Goal: Task Accomplishment & Management: Use online tool/utility

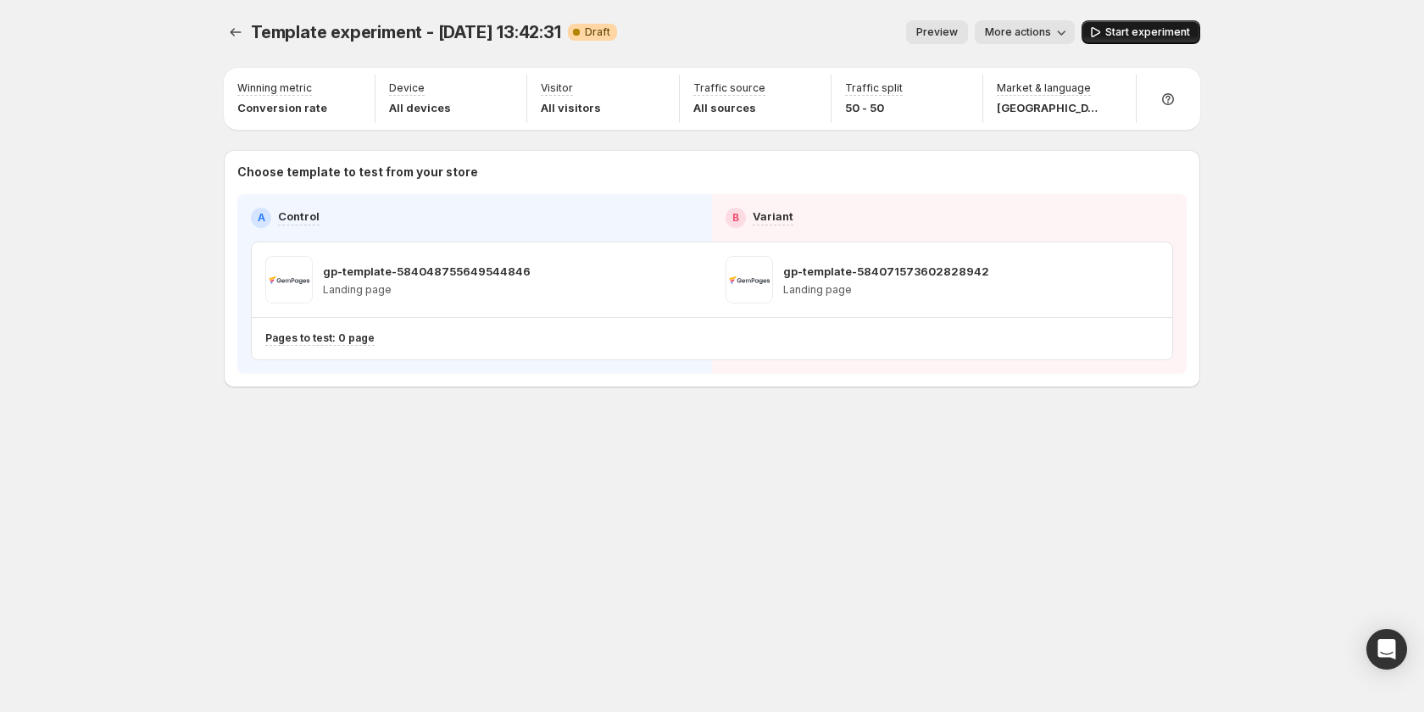
click at [1115, 30] on span "Start experiment" at bounding box center [1148, 32] width 85 height 14
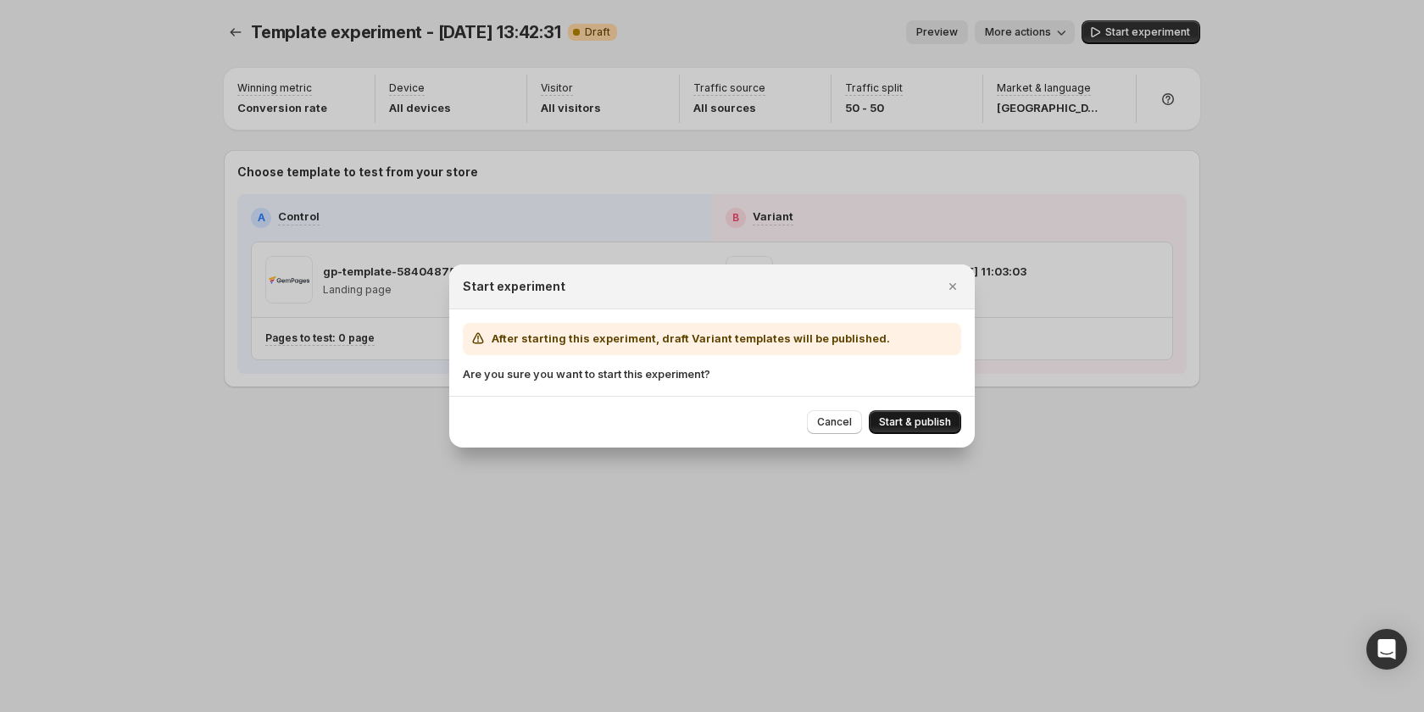
click at [910, 423] on span "Start & publish" at bounding box center [915, 422] width 72 height 14
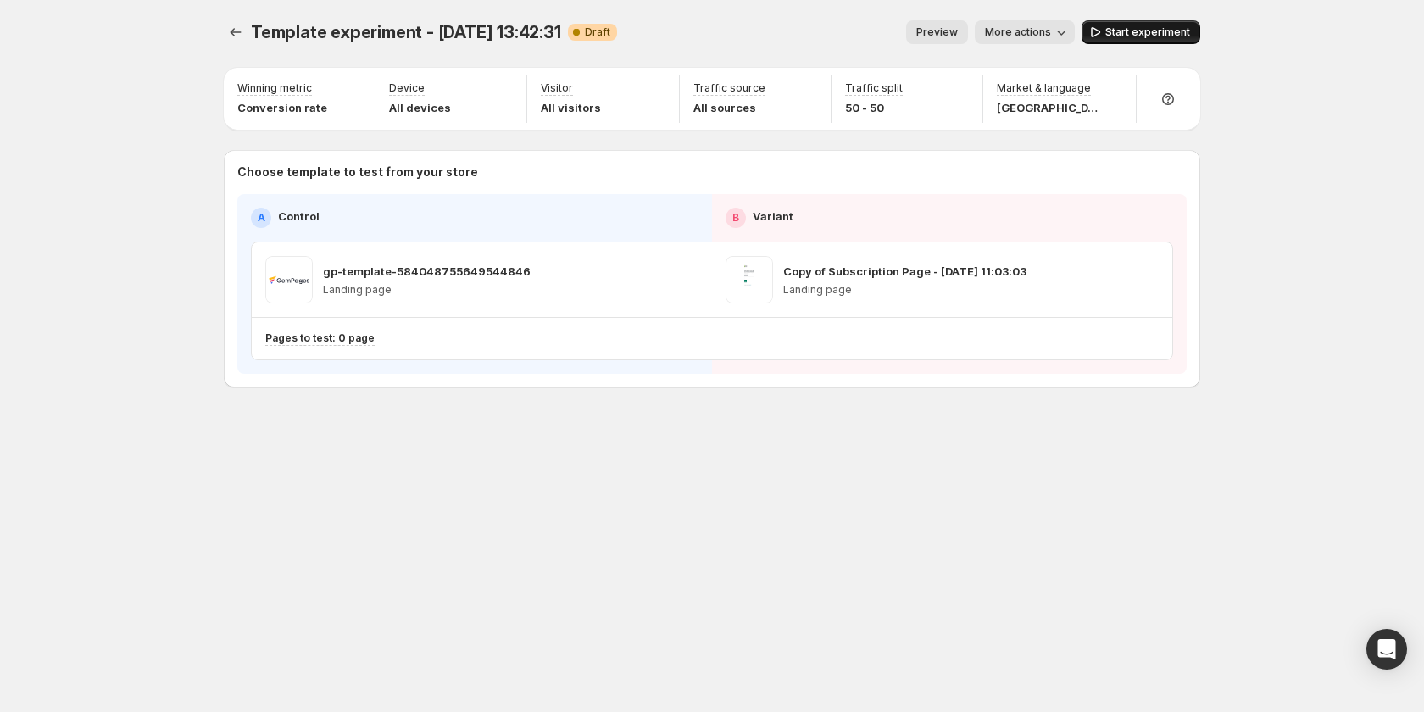
click at [1129, 31] on span "Start experiment" at bounding box center [1148, 32] width 85 height 14
click at [1140, 284] on icon "button" at bounding box center [1147, 279] width 17 height 17
drag, startPoint x: 883, startPoint y: 557, endPoint x: 891, endPoint y: 538, distance: 20.2
click at [891, 538] on div "Template experiment - Sep 12, 13:42:31. This page is ready Template experiment …" at bounding box center [711, 356] width 1017 height 712
click at [1101, 39] on button "Pause experiment" at bounding box center [1137, 32] width 126 height 24
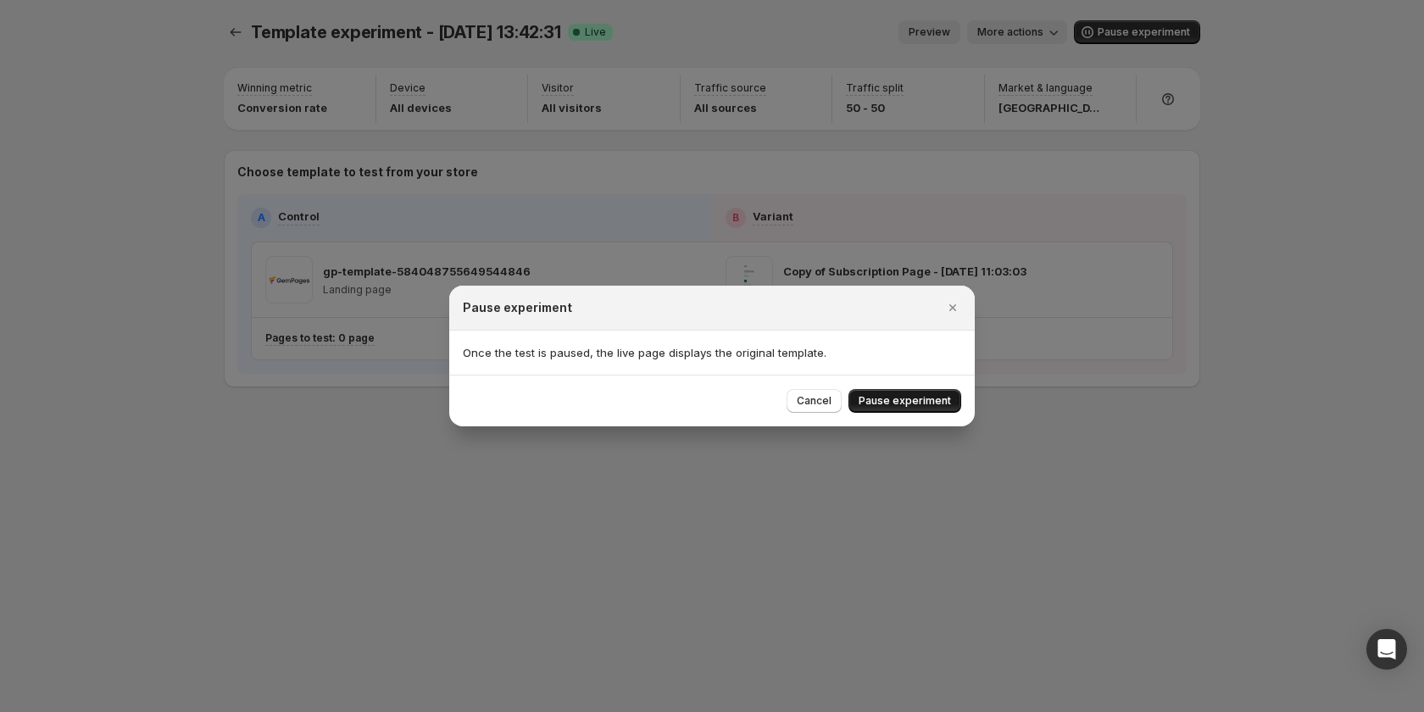
click at [872, 404] on span "Pause experiment" at bounding box center [905, 401] width 92 height 14
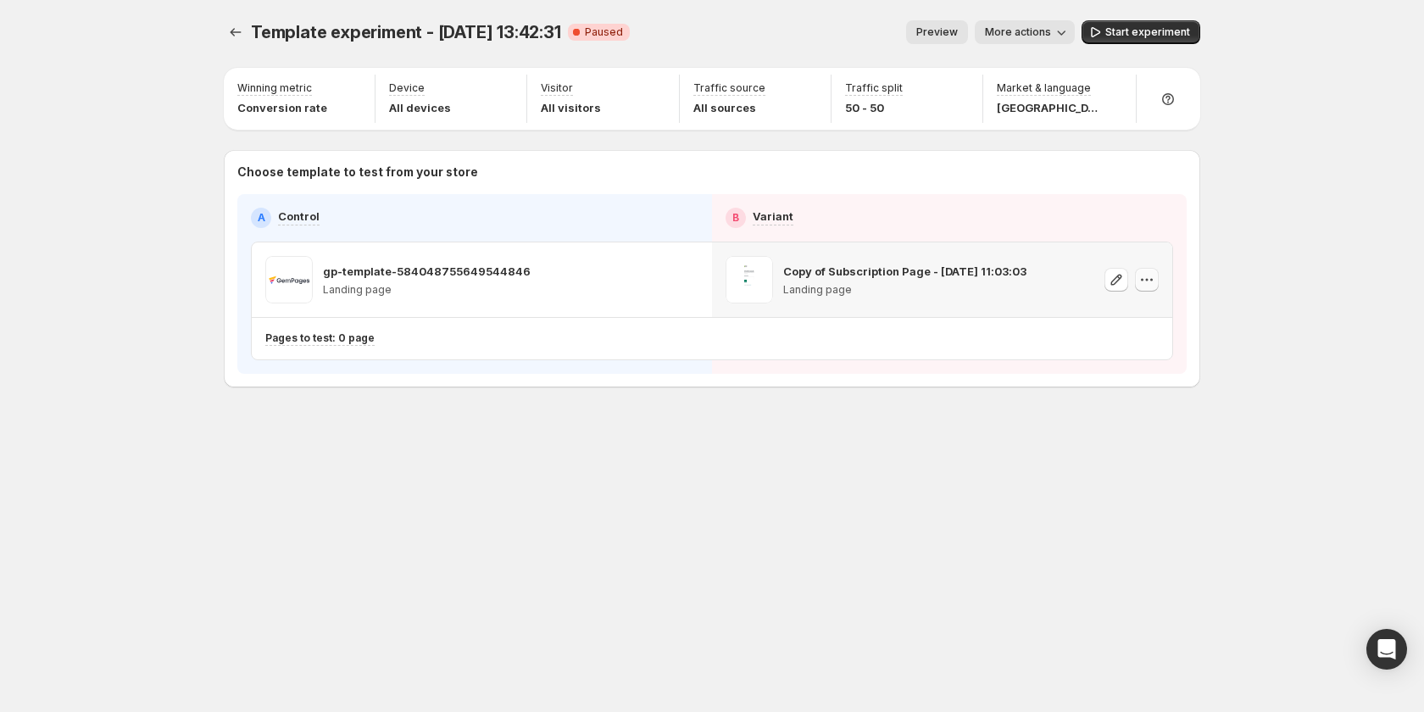
click at [1145, 281] on icon "button" at bounding box center [1147, 279] width 17 height 17
click at [1117, 387] on span "Remove template" at bounding box center [1146, 388] width 92 height 14
click at [982, 281] on span "Select template for Variant" at bounding box center [935, 279] width 135 height 14
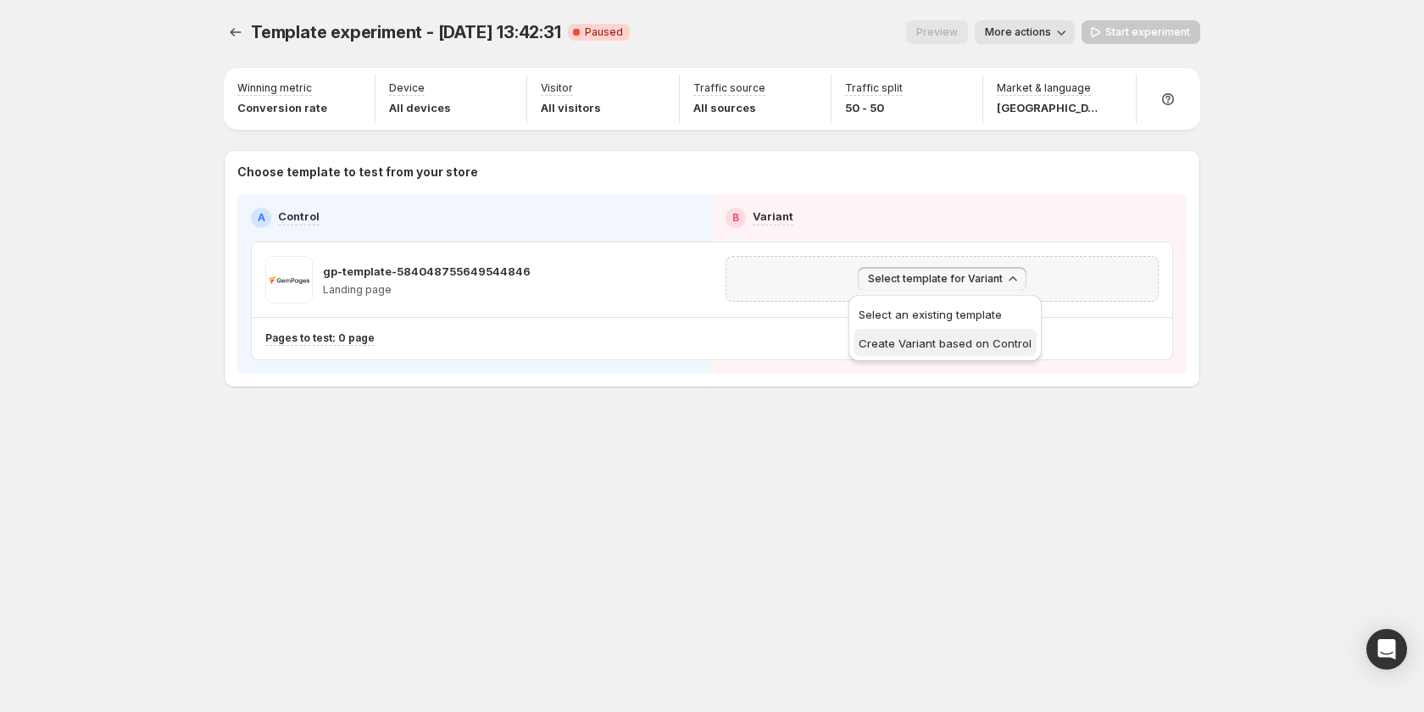
click at [962, 349] on span "Create Variant based on Control" at bounding box center [945, 344] width 173 height 14
click at [967, 278] on span "Select template for Variant" at bounding box center [935, 279] width 135 height 14
click at [957, 344] on span "Create Variant based on Control" at bounding box center [945, 344] width 173 height 14
click at [241, 35] on icon "Experiments" at bounding box center [235, 32] width 17 height 17
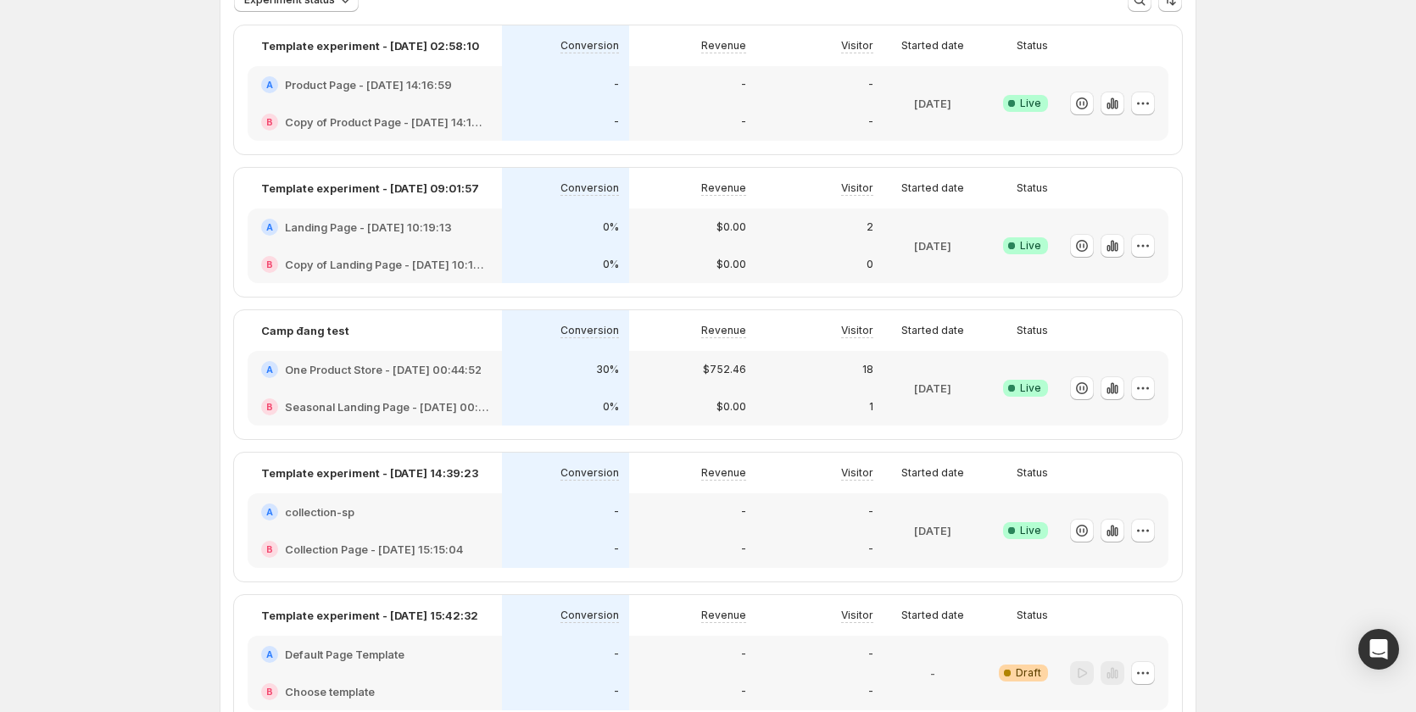
scroll to position [339, 0]
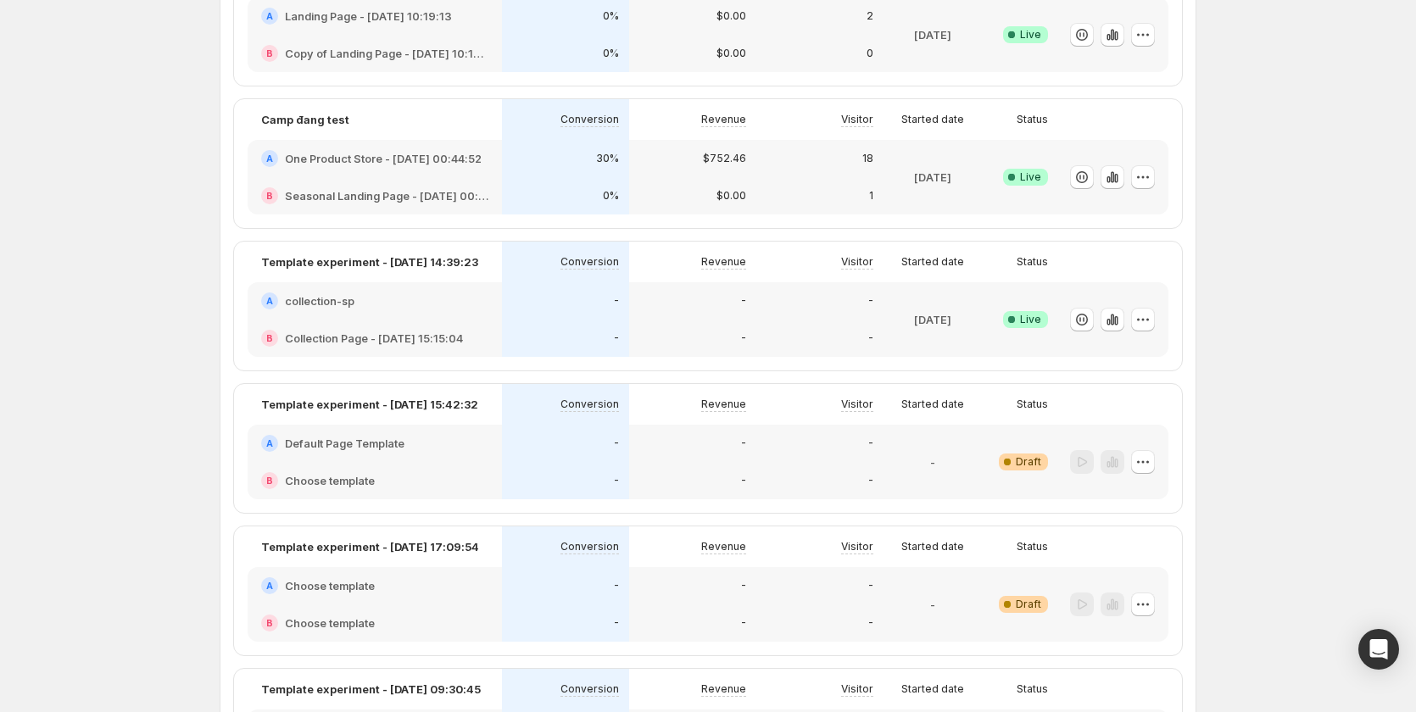
click at [691, 581] on div "-" at bounding box center [692, 585] width 107 height 17
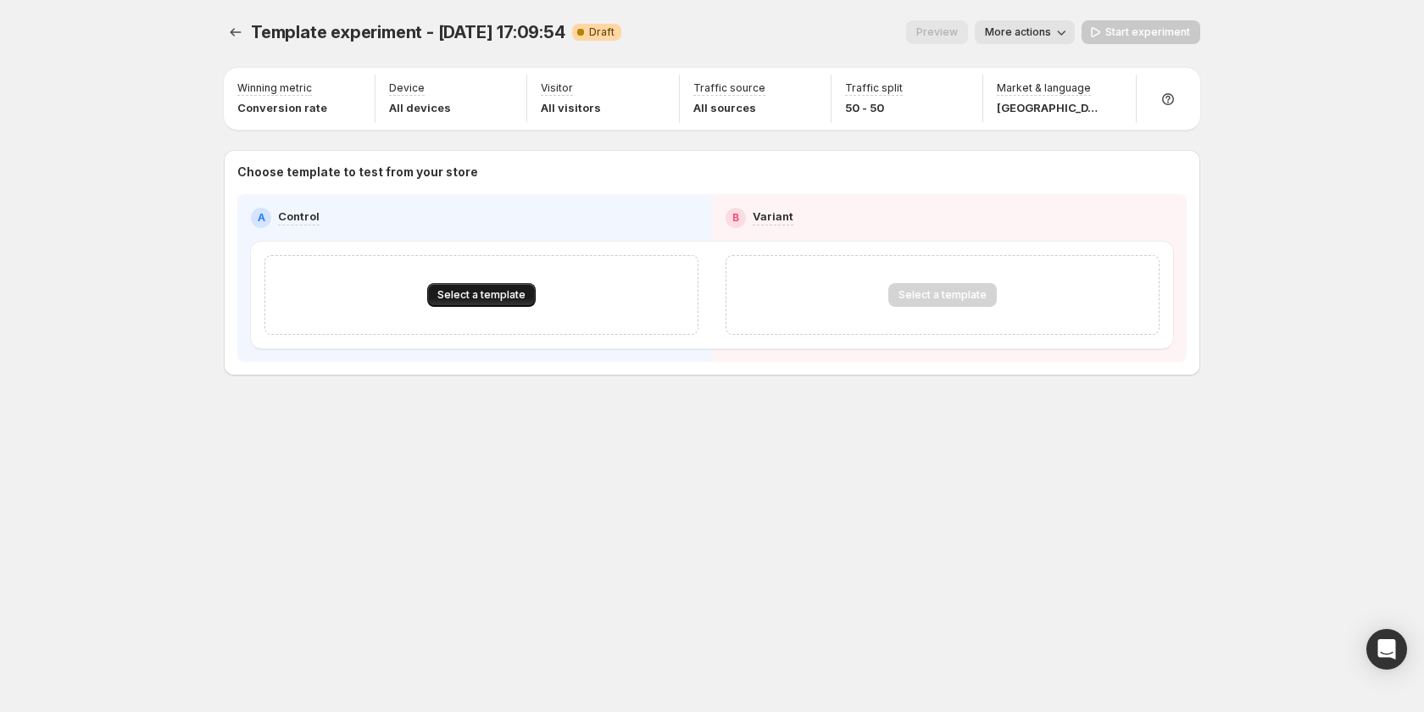
click at [466, 289] on span "Select a template" at bounding box center [481, 295] width 88 height 14
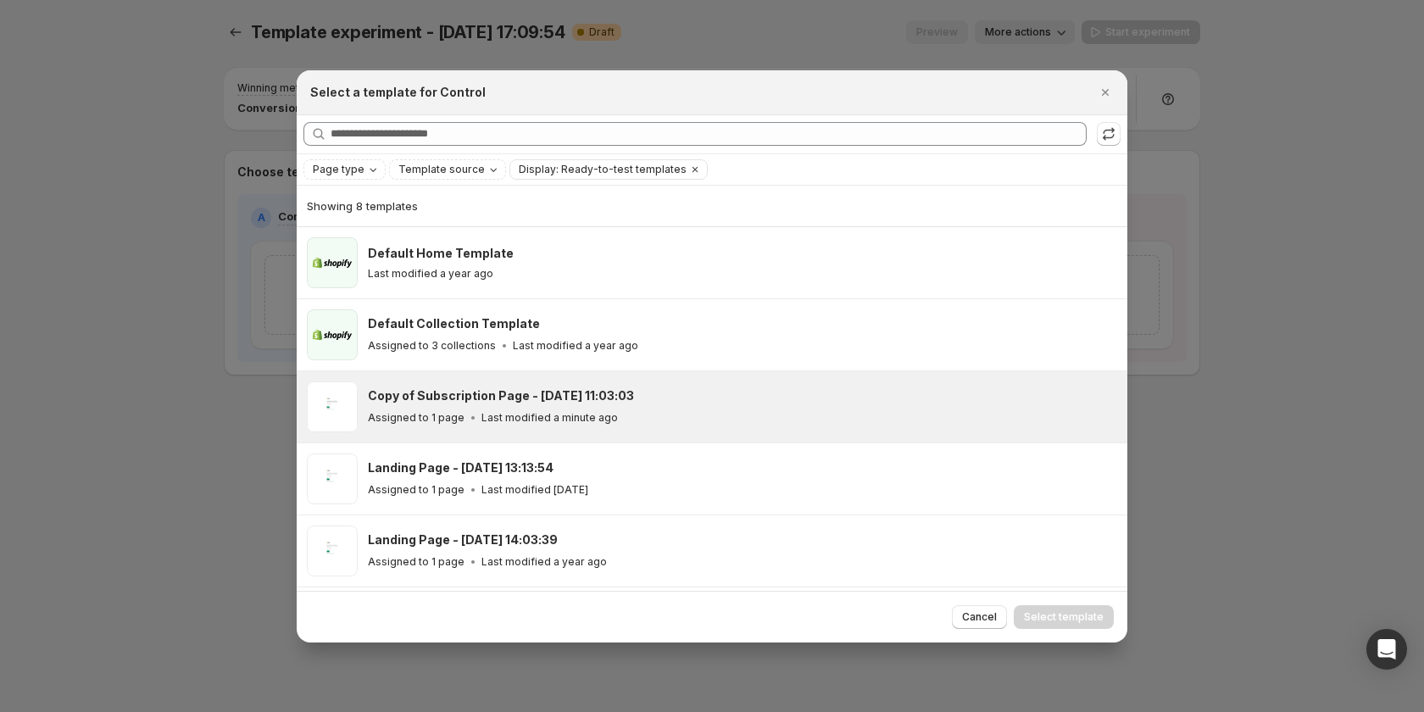
click at [477, 387] on h3 "Copy of Subscription Page - Sep 12, 11:03:03" at bounding box center [501, 395] width 266 height 17
click at [1040, 616] on span "Select template" at bounding box center [1064, 617] width 80 height 14
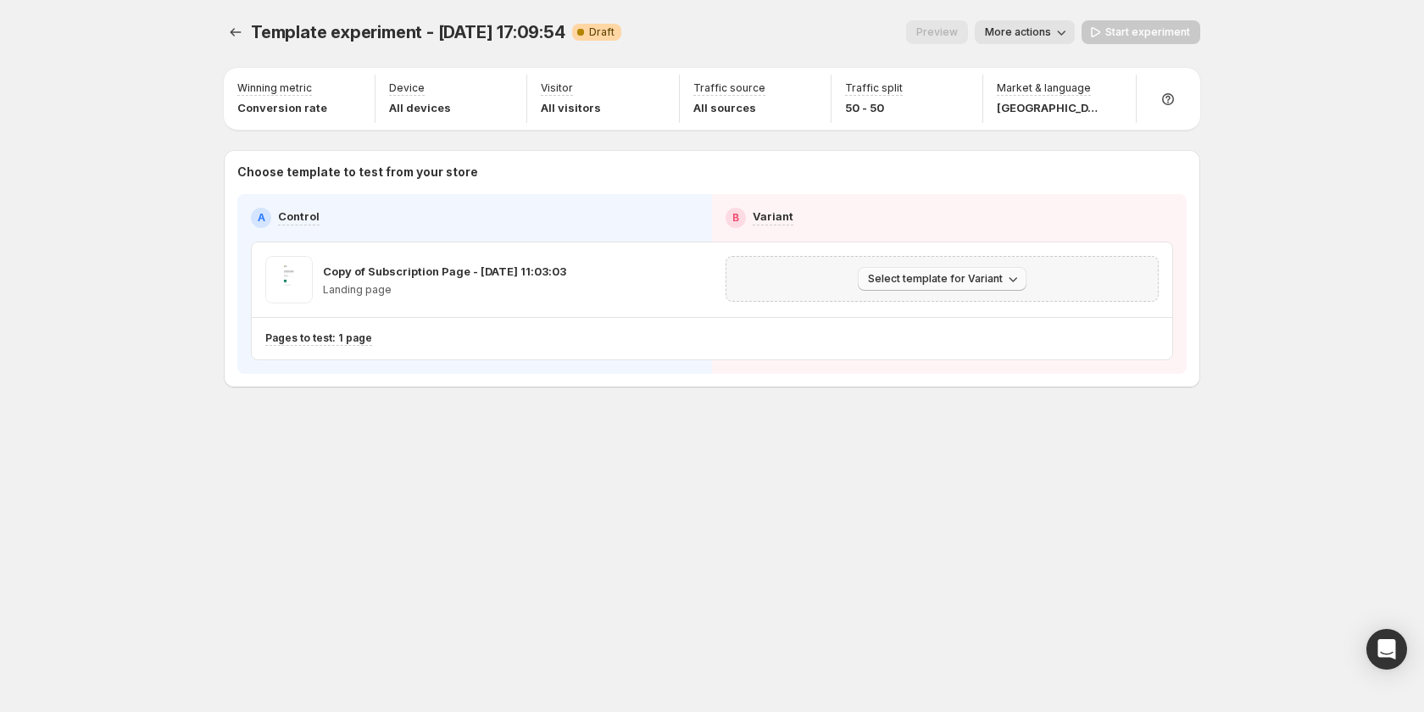
click at [1000, 276] on span "Select template for Variant" at bounding box center [935, 279] width 135 height 14
click at [994, 344] on span "Create Variant based on Control" at bounding box center [945, 344] width 173 height 14
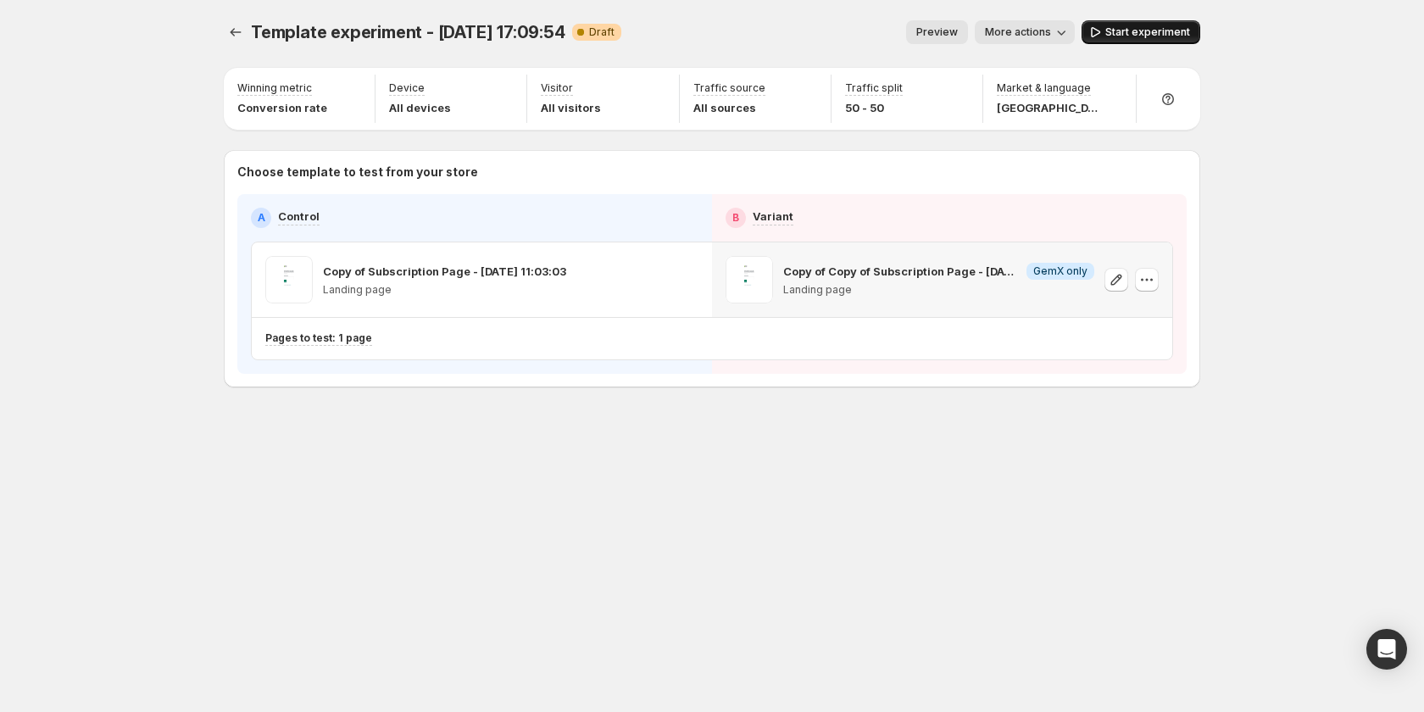
click at [1120, 31] on span "Start experiment" at bounding box center [1148, 32] width 85 height 14
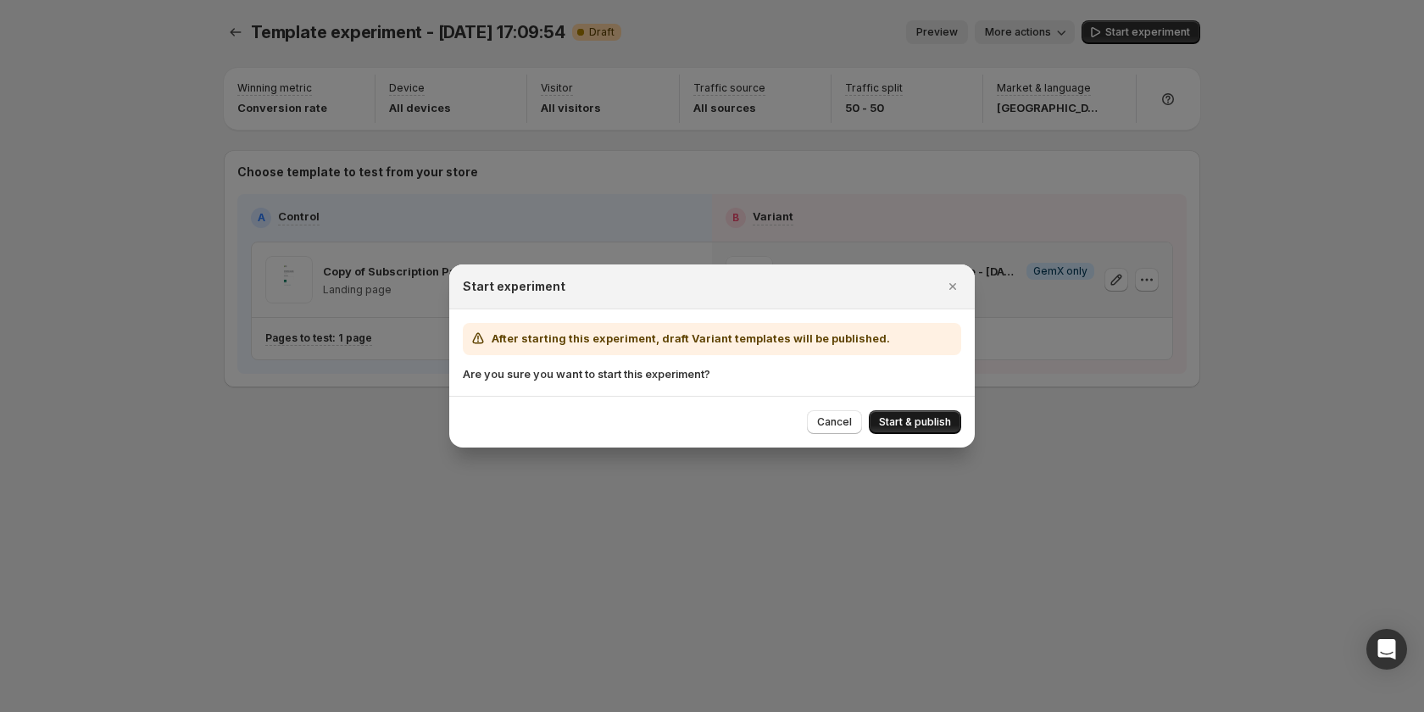
click at [900, 418] on span "Start & publish" at bounding box center [915, 422] width 72 height 14
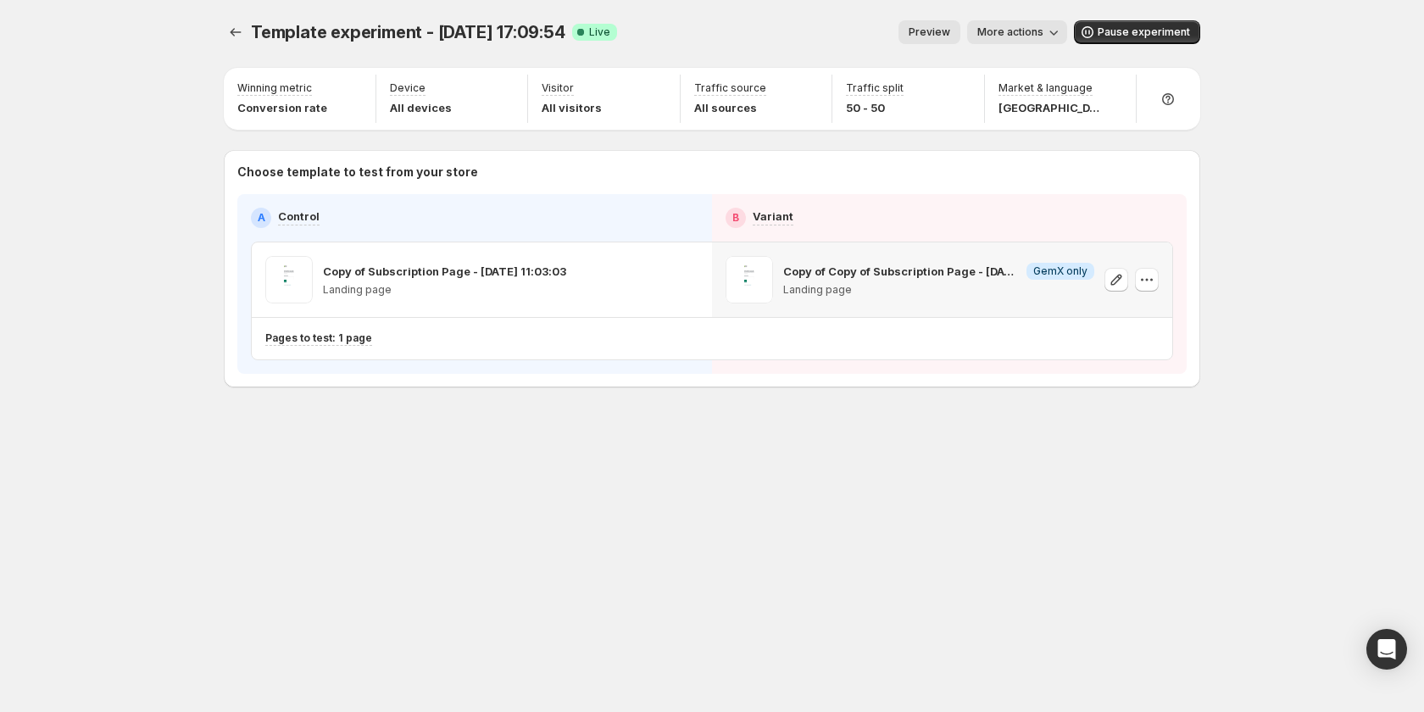
click at [937, 26] on span "Preview" at bounding box center [930, 32] width 42 height 14
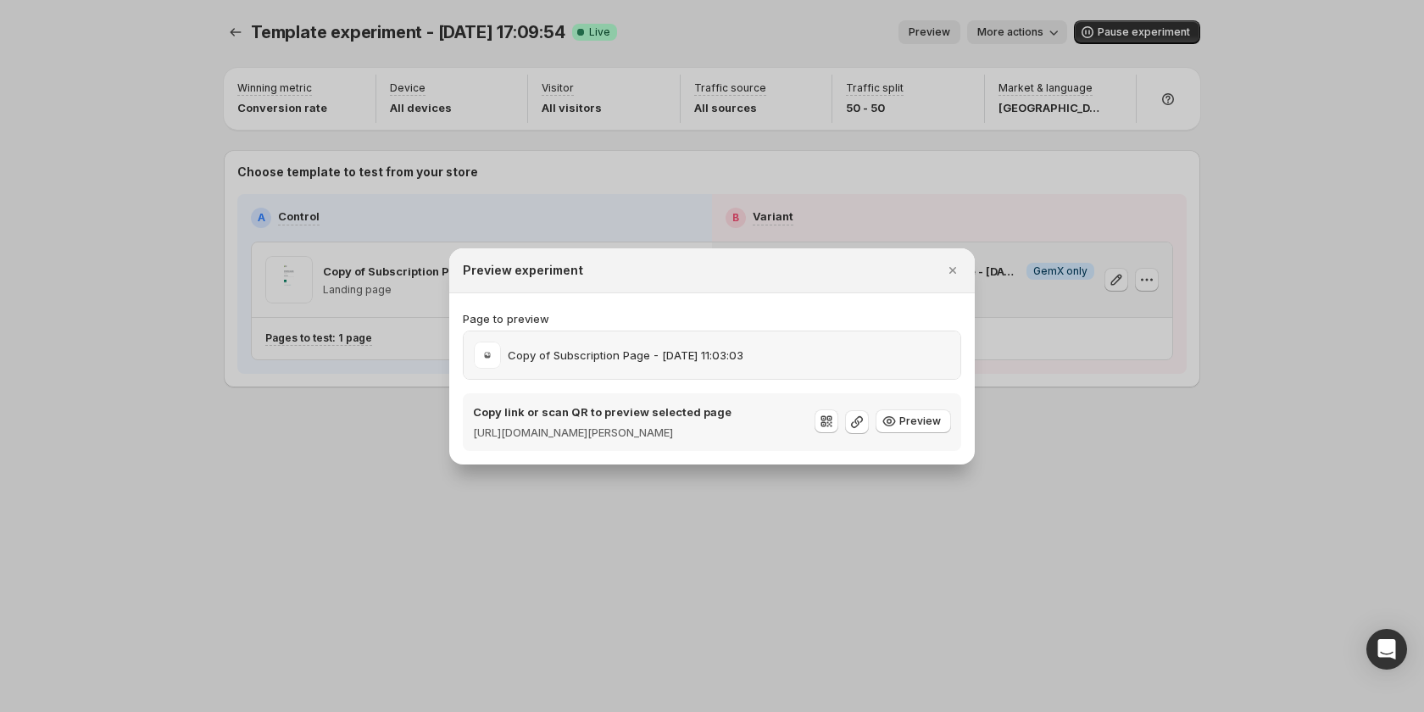
click at [736, 347] on p "Copy of Subscription Page - Sep 12, 11:03:03" at bounding box center [626, 355] width 236 height 17
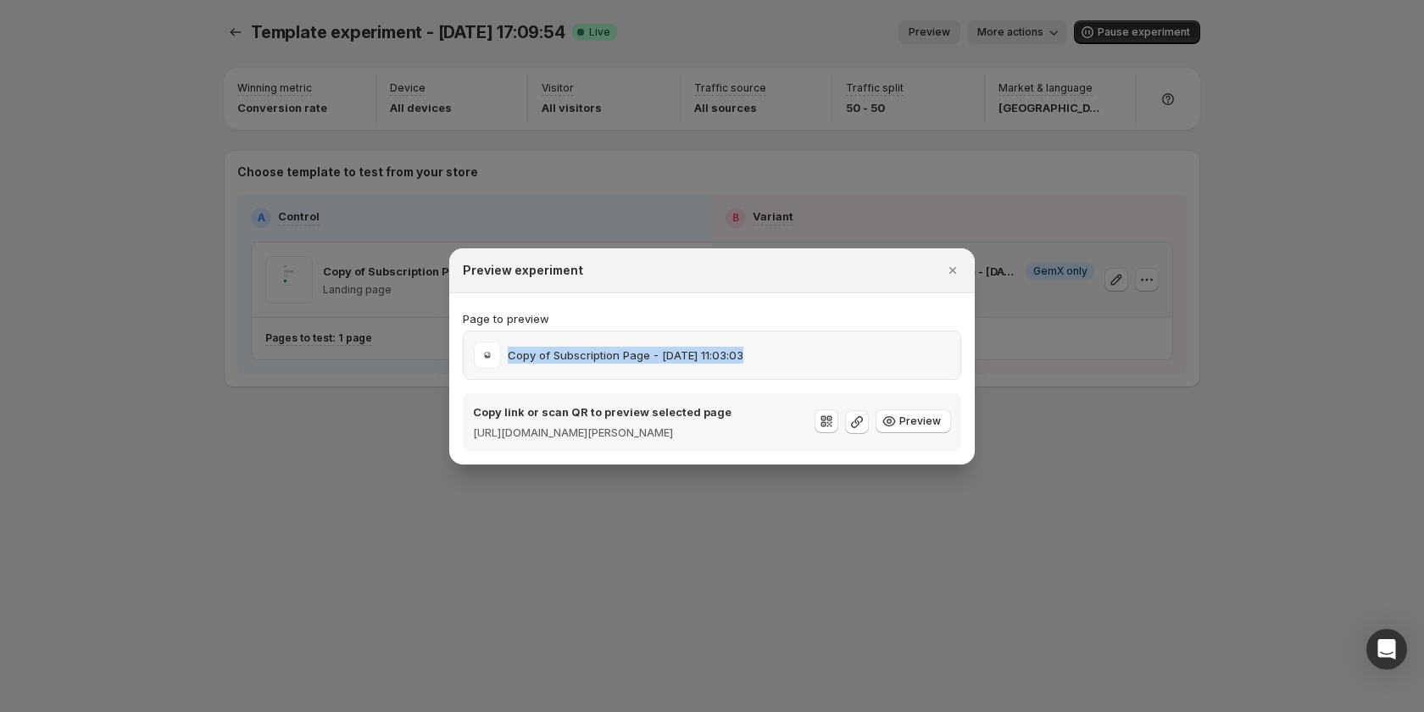
click at [736, 347] on p "Copy of Subscription Page - Sep 12, 11:03:03" at bounding box center [626, 355] width 236 height 17
click at [395, 526] on div at bounding box center [712, 356] width 1424 height 712
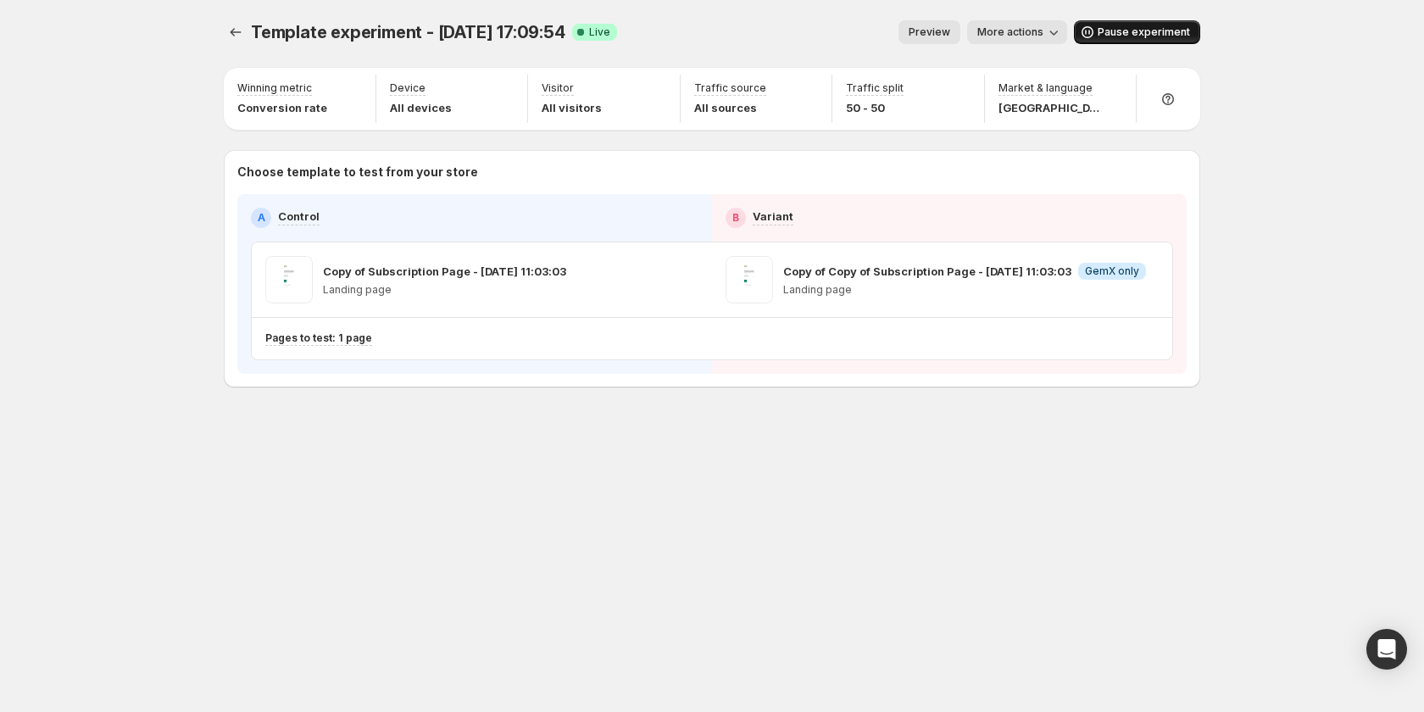
click at [1145, 31] on span "Pause experiment" at bounding box center [1144, 32] width 92 height 14
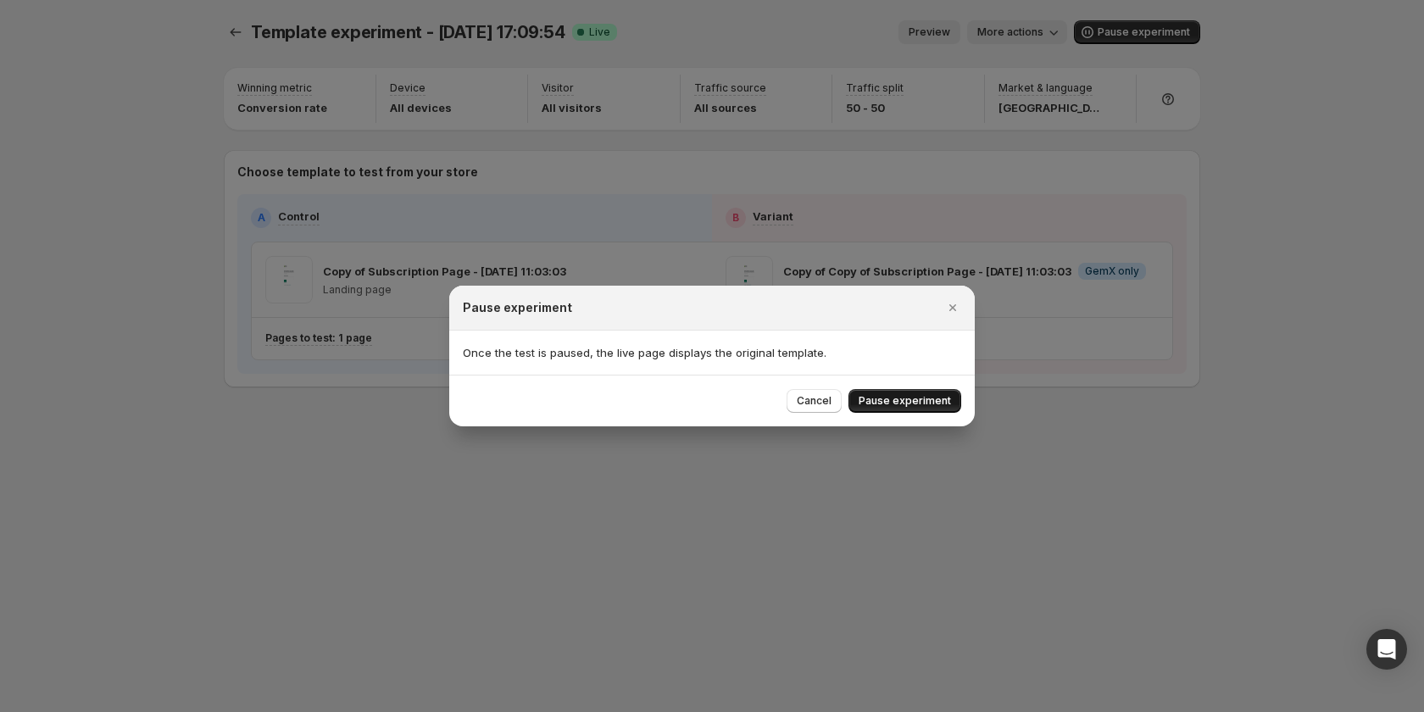
click at [929, 407] on span "Pause experiment" at bounding box center [905, 401] width 92 height 14
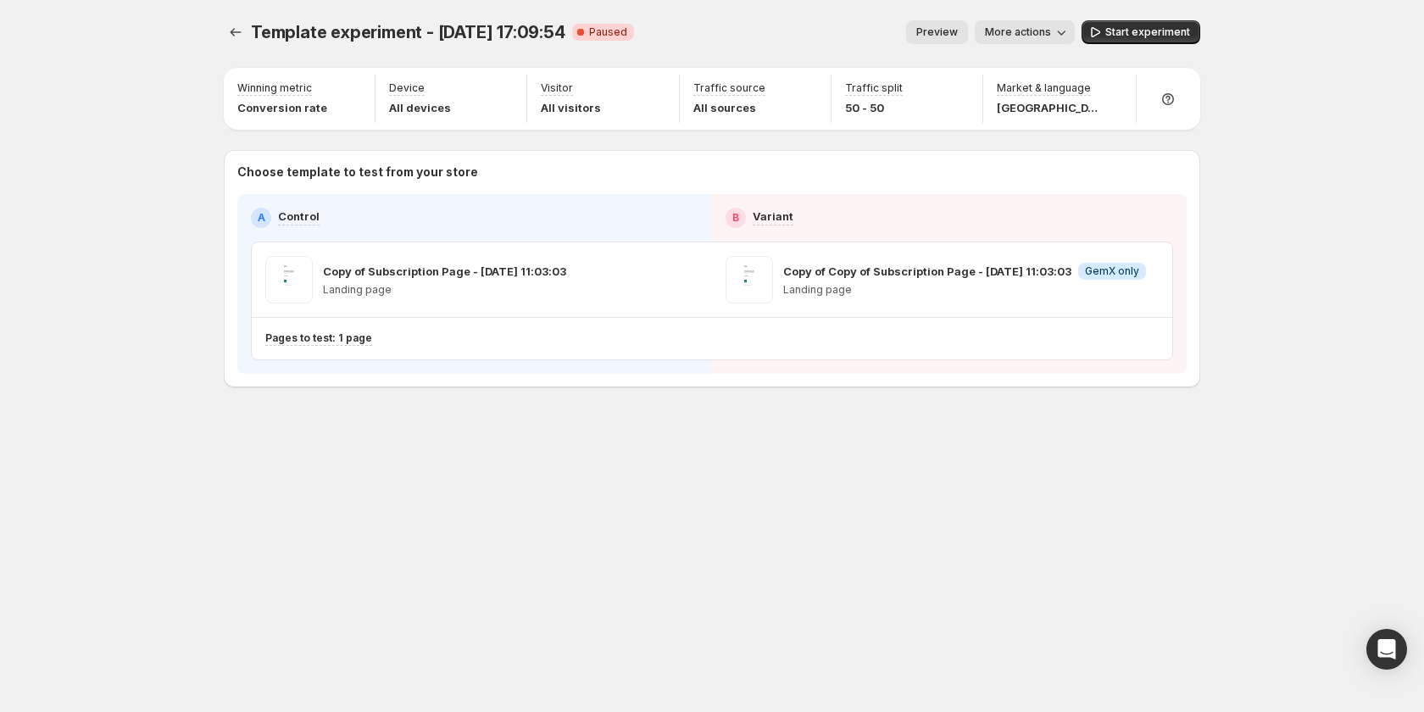
click at [956, 25] on button "Preview" at bounding box center [937, 32] width 62 height 24
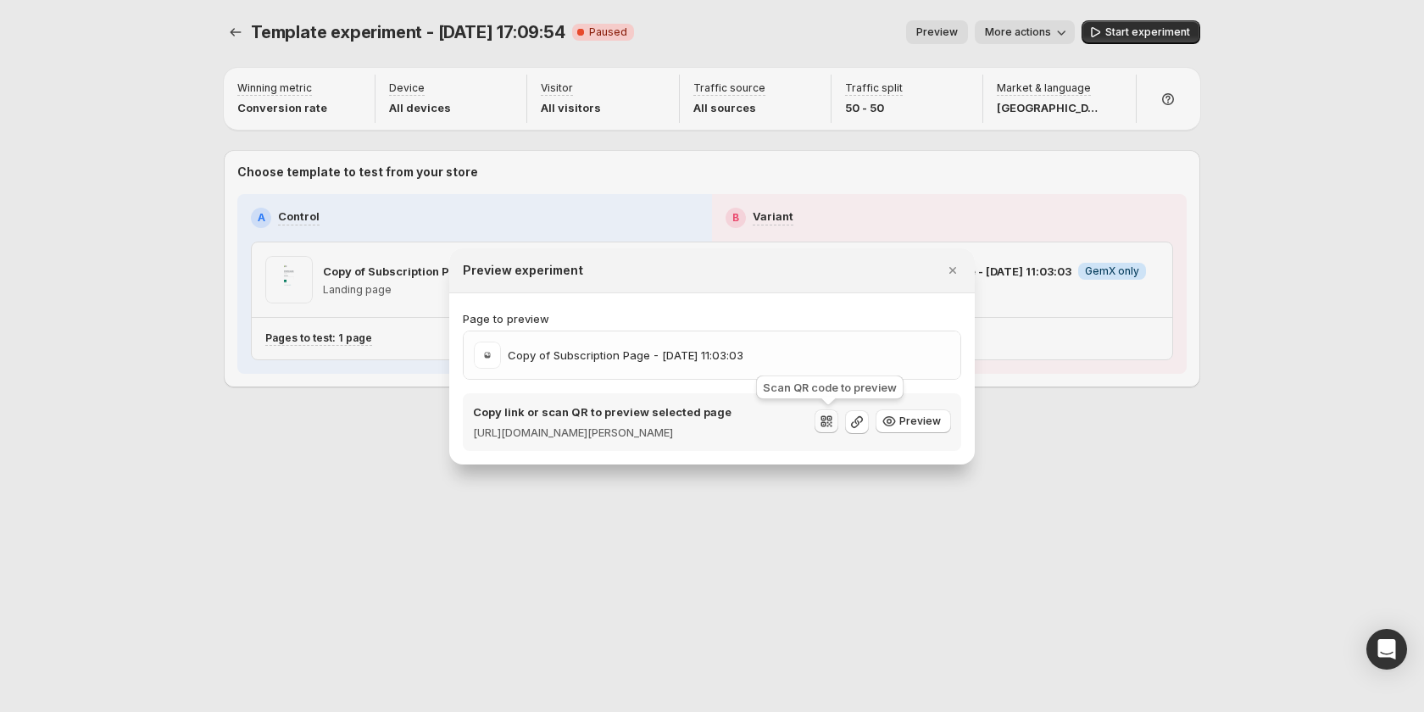
click at [826, 426] on icon ":rcb:" at bounding box center [826, 421] width 17 height 17
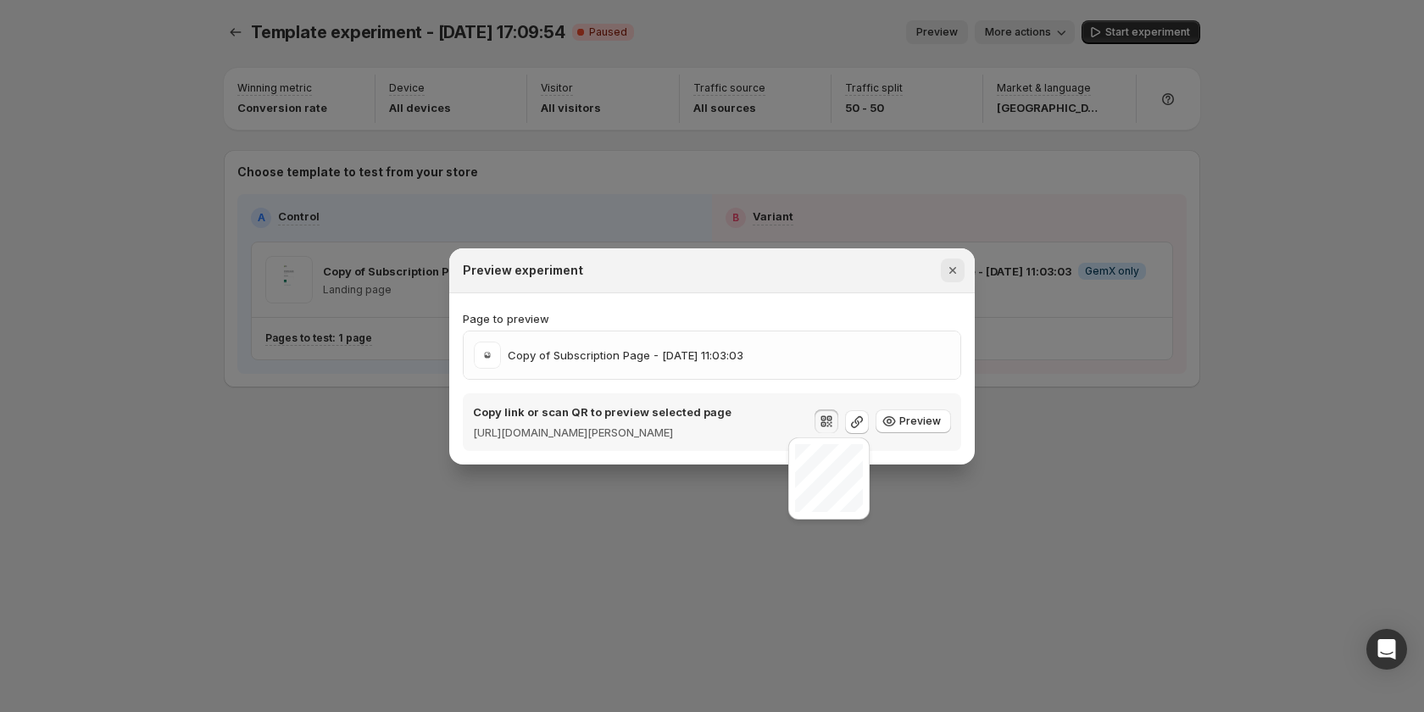
click at [961, 264] on button "Close" at bounding box center [953, 271] width 24 height 24
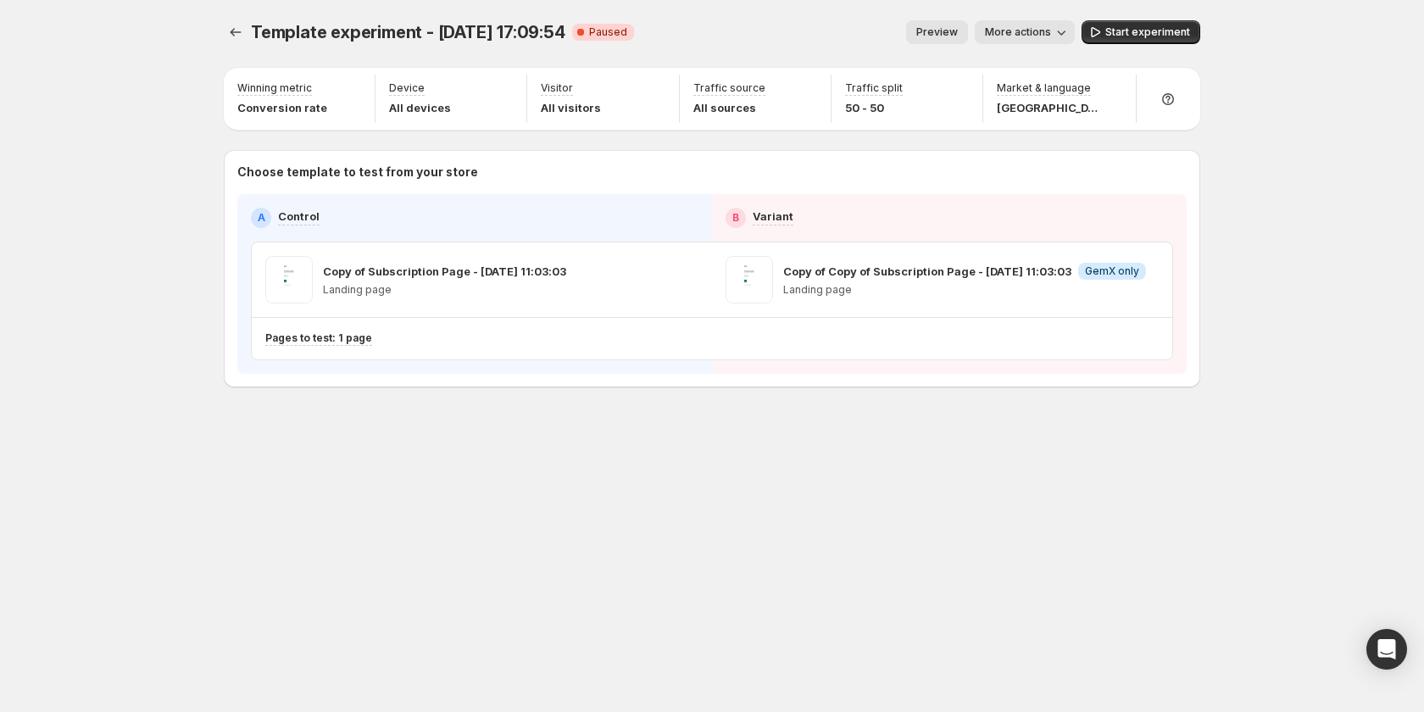
click at [1028, 17] on div "Template experiment - Sep 15, 17:09:54. This page is ready Template experiment …" at bounding box center [712, 32] width 977 height 64
click at [1034, 21] on button "More actions" at bounding box center [1025, 32] width 100 height 24
click at [1062, 117] on span "Copy live page link" at bounding box center [1063, 125] width 101 height 17
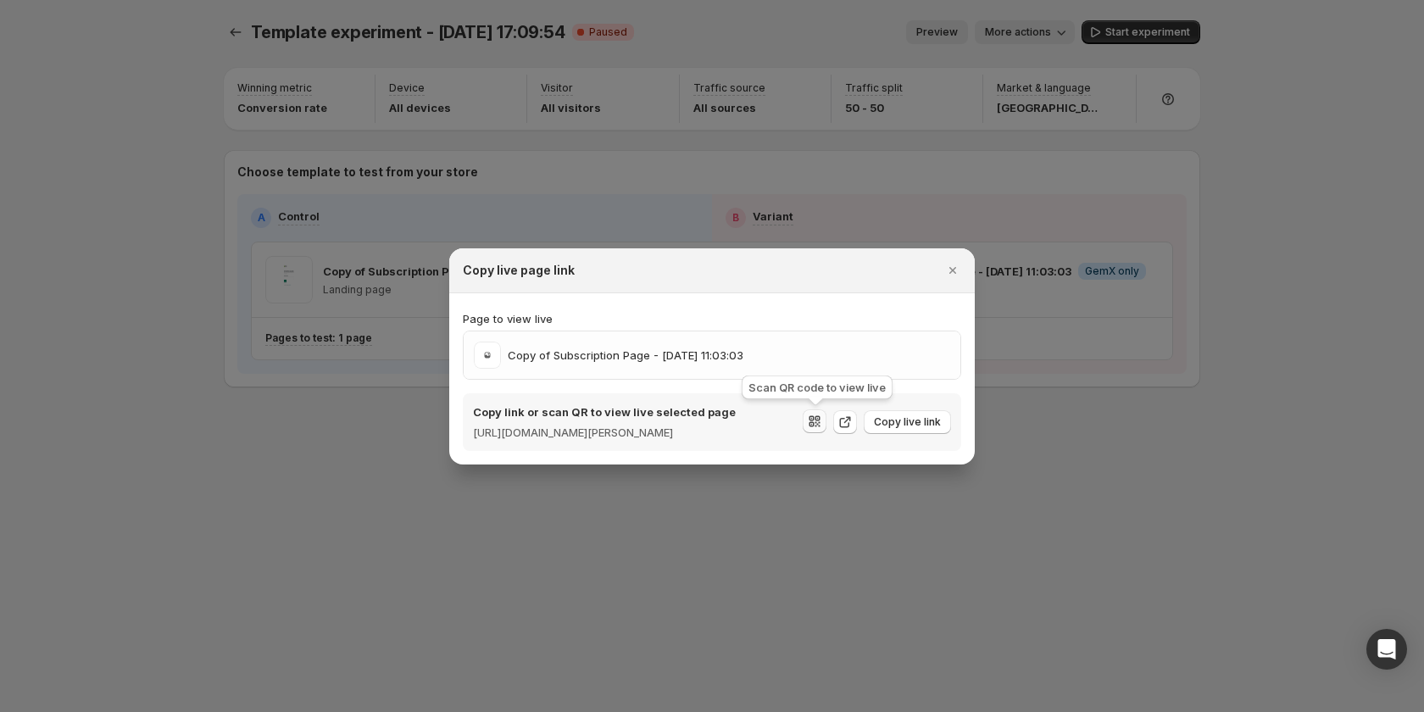
click at [816, 425] on icon ":rcq:" at bounding box center [814, 421] width 17 height 17
click at [1123, 337] on div at bounding box center [712, 356] width 1424 height 712
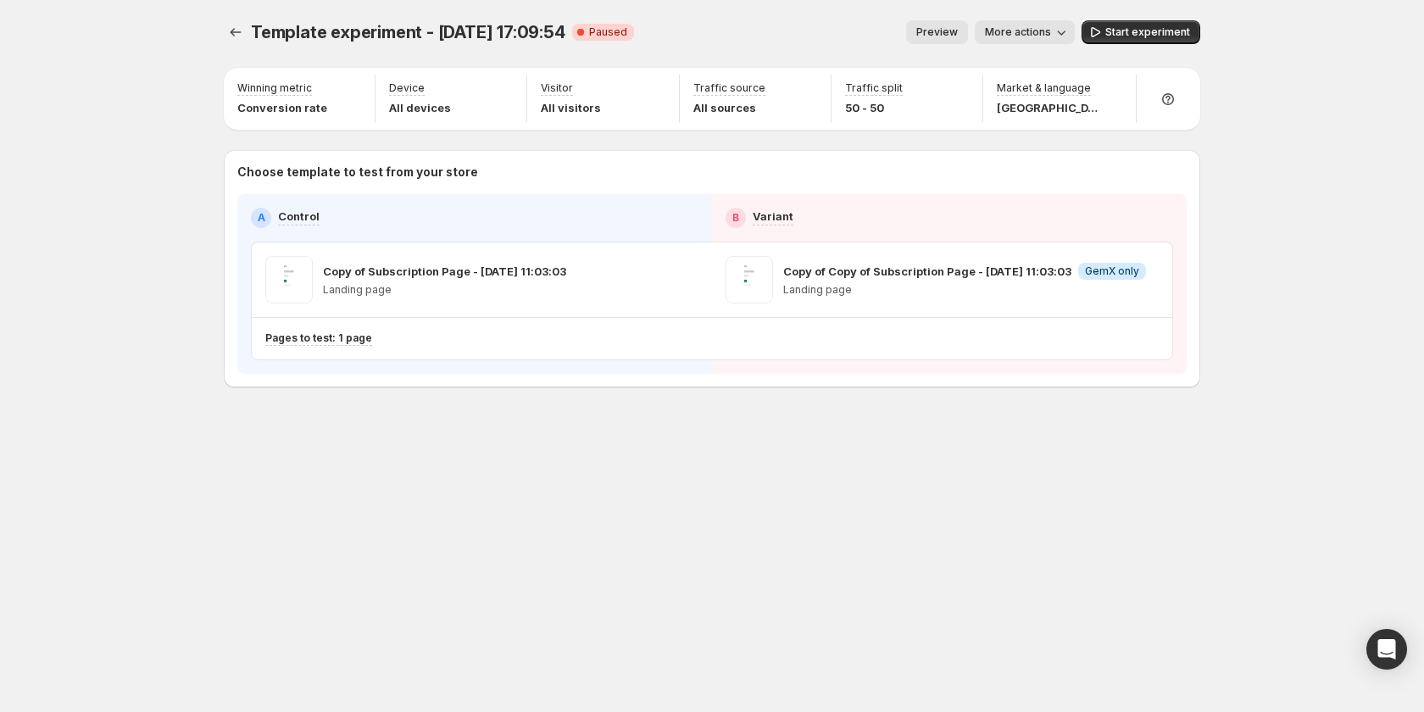
click at [940, 25] on button "Preview" at bounding box center [937, 32] width 62 height 24
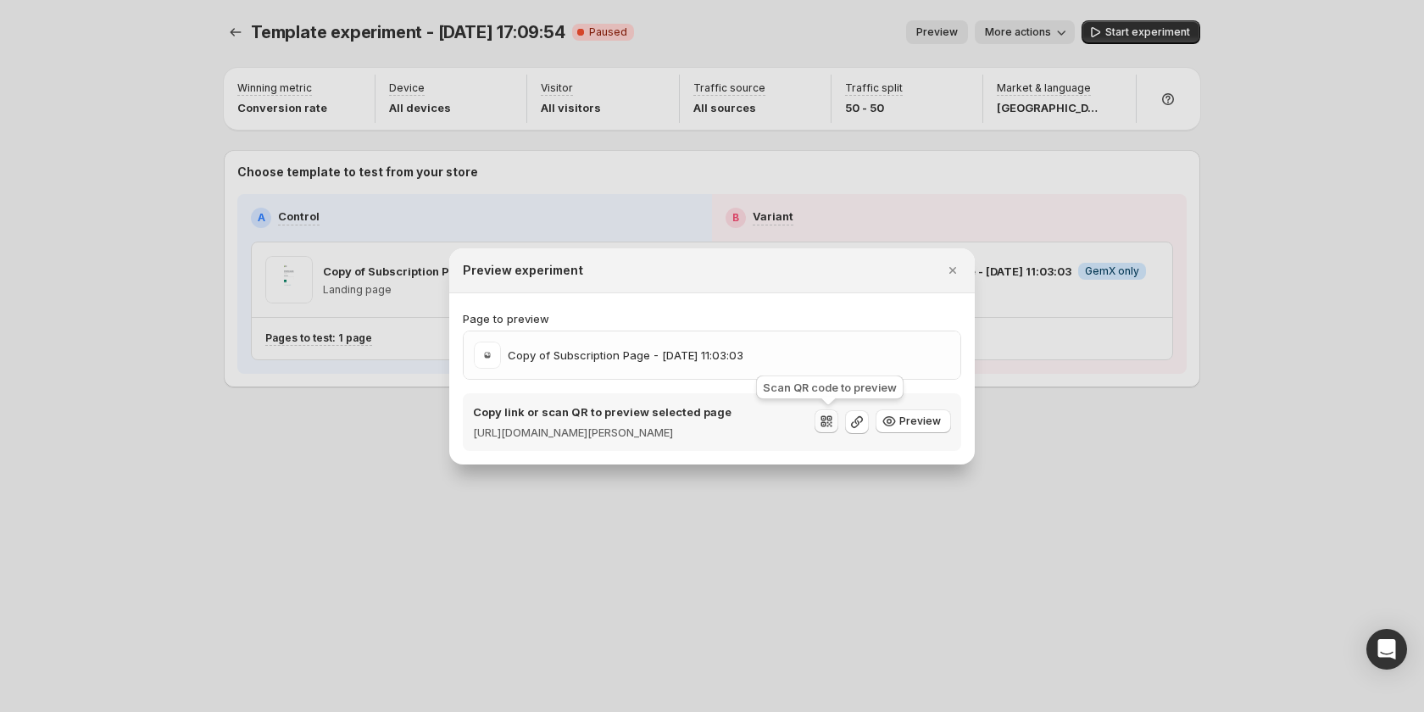
click at [831, 419] on icon ":rdb:" at bounding box center [829, 418] width 5 height 5
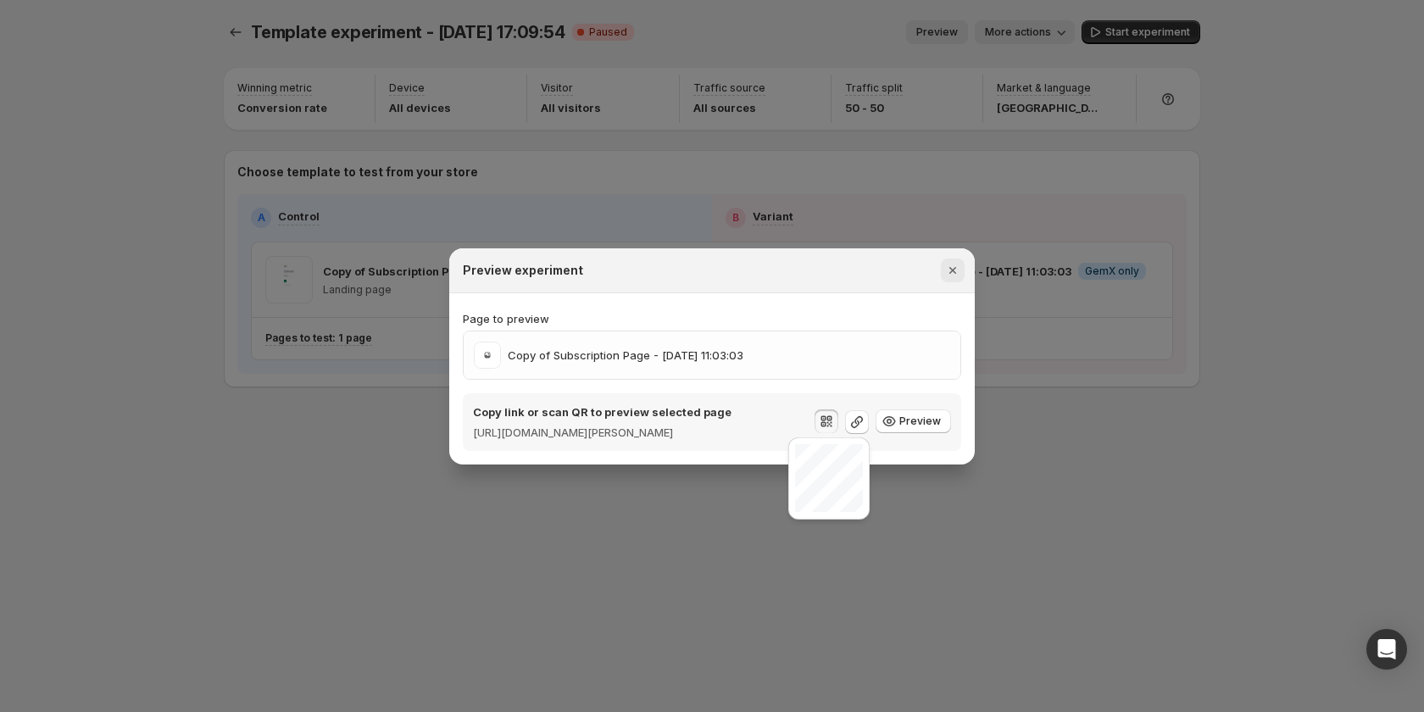
click at [955, 266] on icon "Close" at bounding box center [952, 270] width 17 height 17
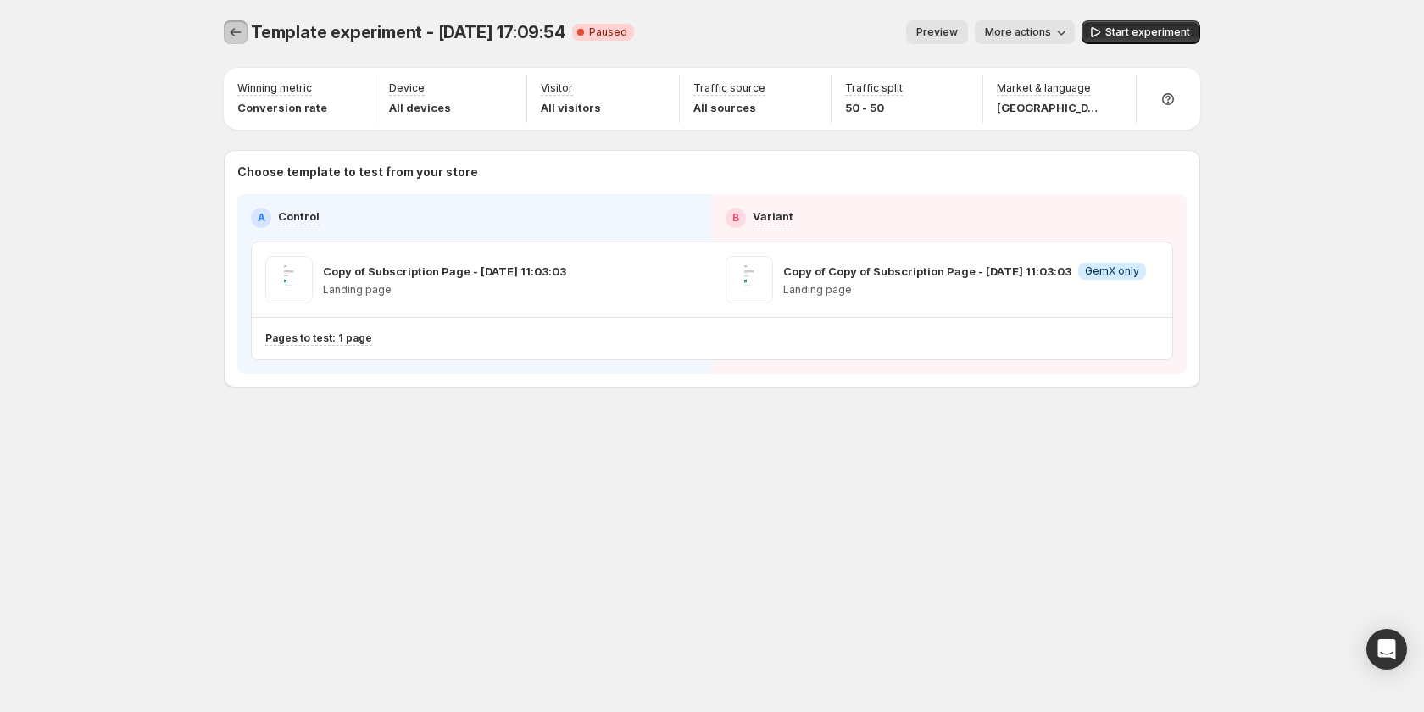
click at [238, 35] on icon "Experiments" at bounding box center [235, 32] width 17 height 17
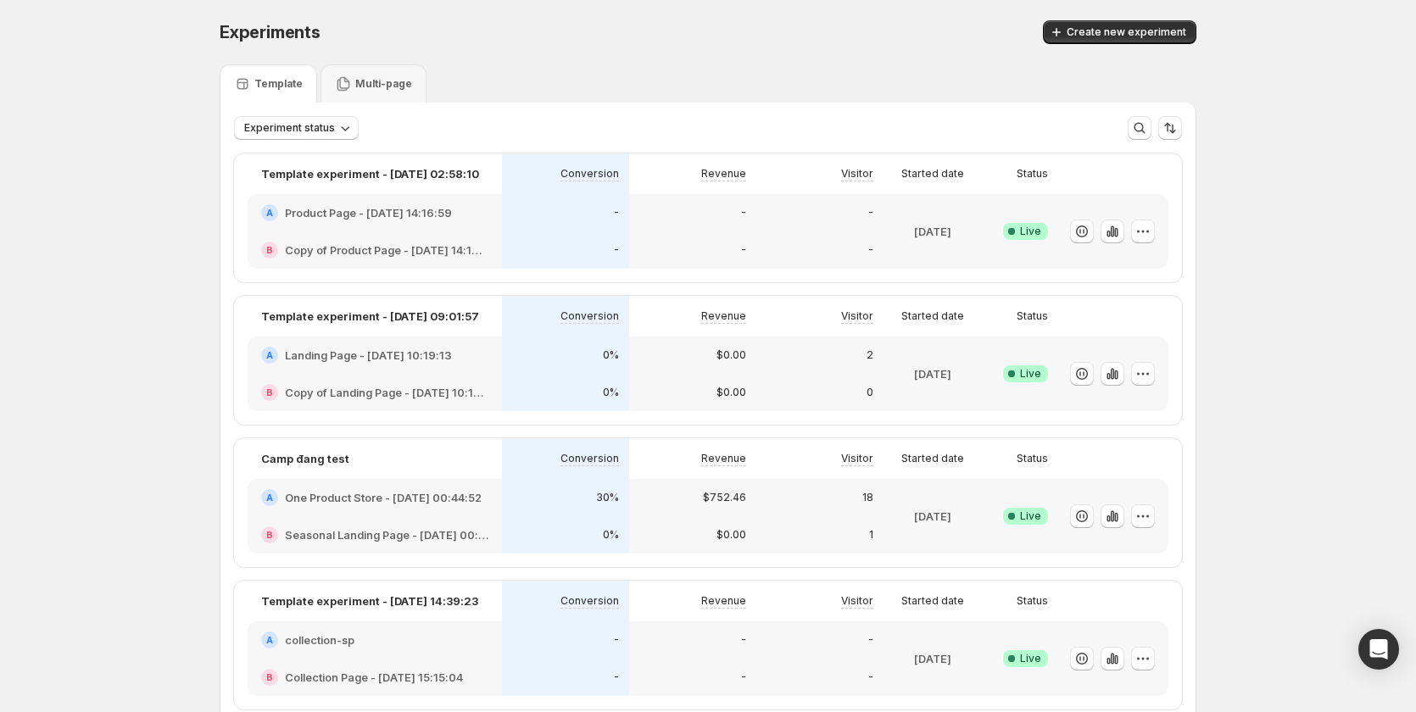
click at [687, 247] on div "-" at bounding box center [692, 250] width 107 height 17
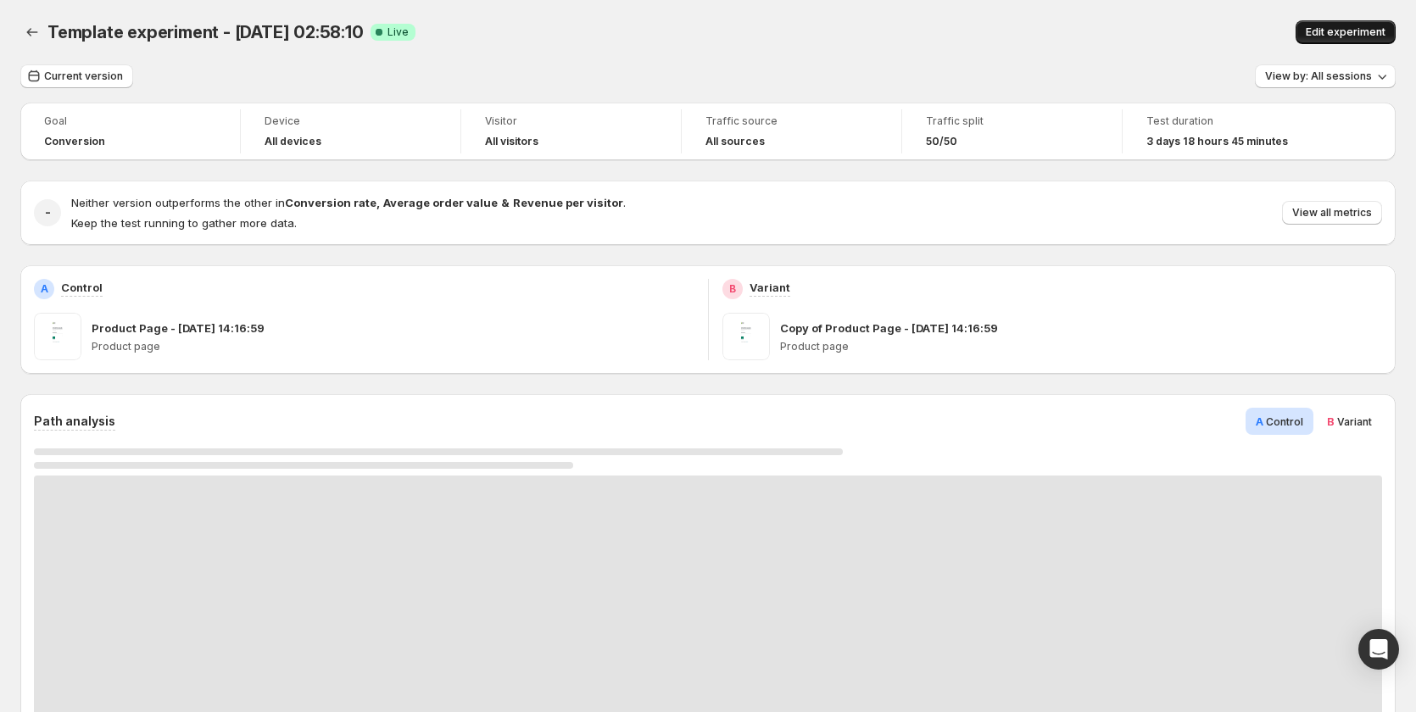
click at [1324, 40] on button "Edit experiment" at bounding box center [1345, 32] width 100 height 24
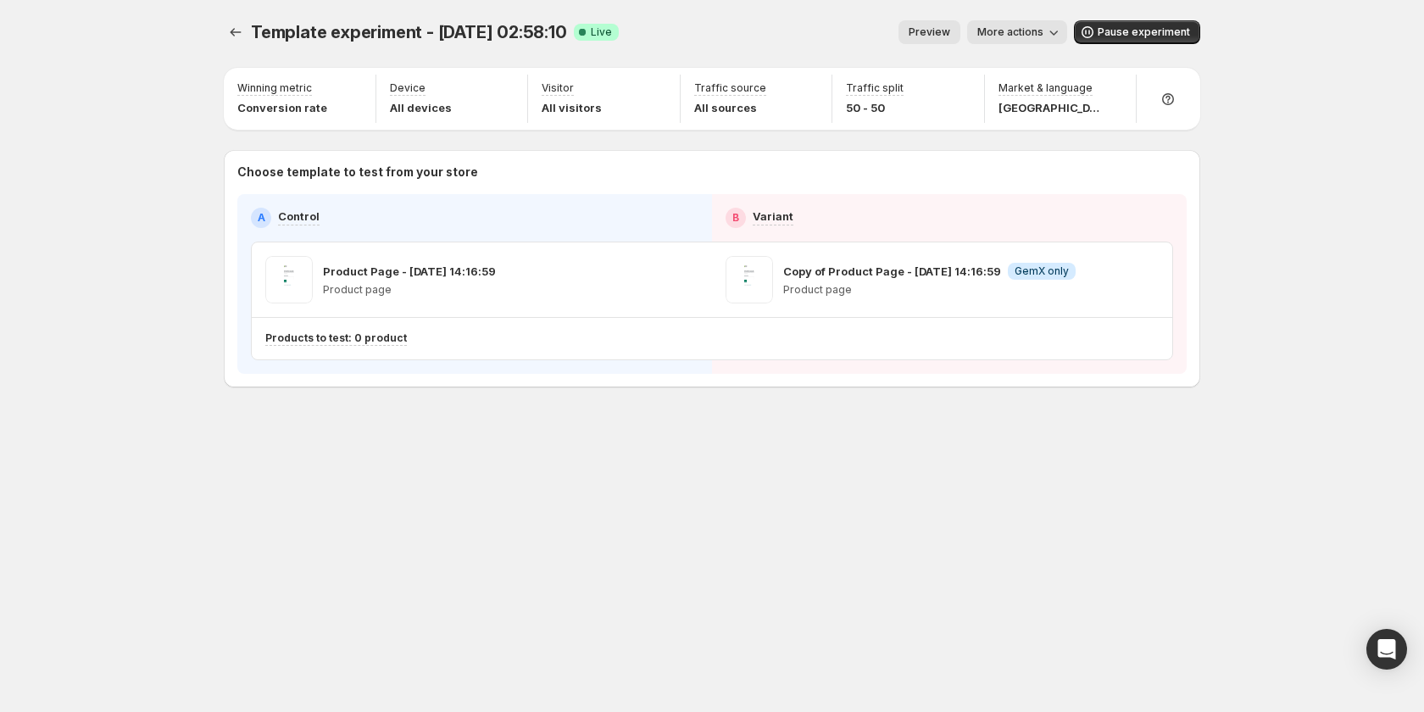
click at [942, 36] on span "Preview" at bounding box center [930, 32] width 42 height 14
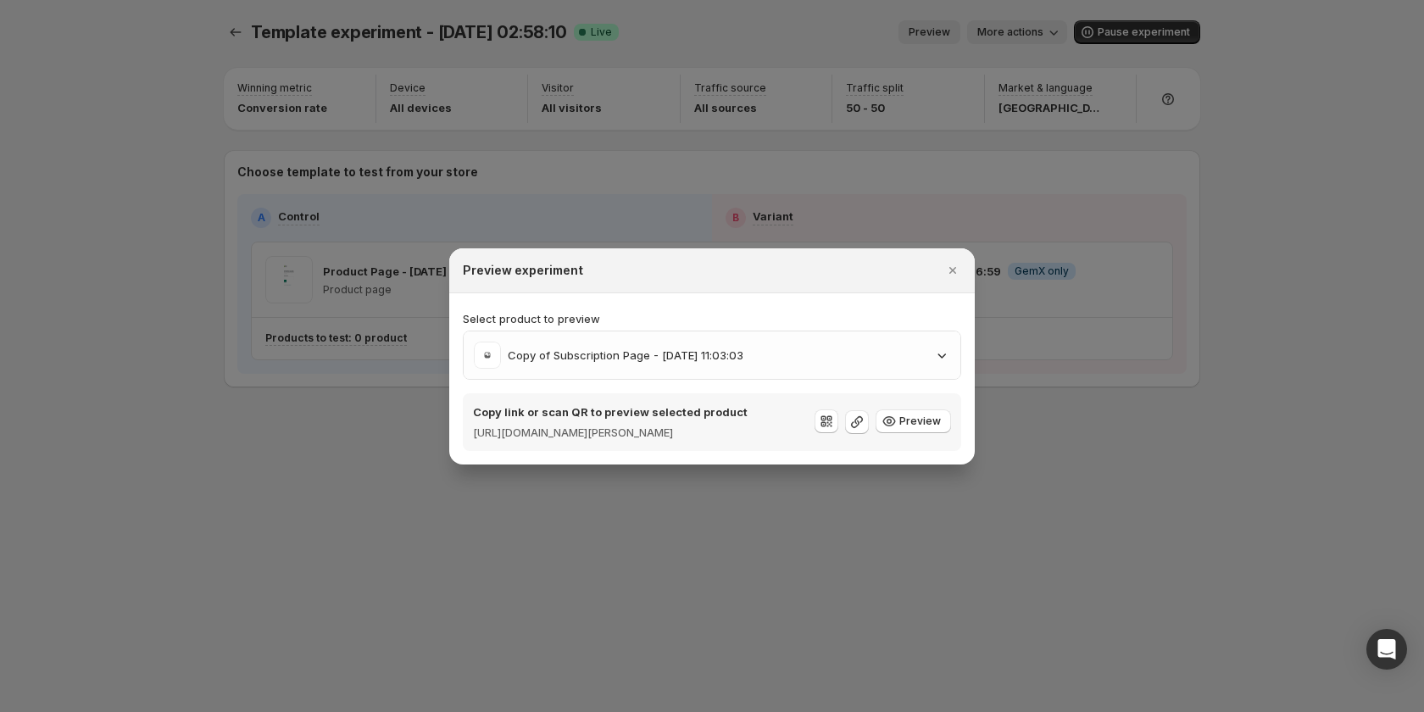
click at [815, 424] on div "Copy link or scan QR to preview selected product https://gemcommerce-sandy-stg.…" at bounding box center [712, 422] width 478 height 37
click at [823, 424] on icon ":rjq:" at bounding box center [826, 421] width 17 height 17
